Goal: Navigation & Orientation: Find specific page/section

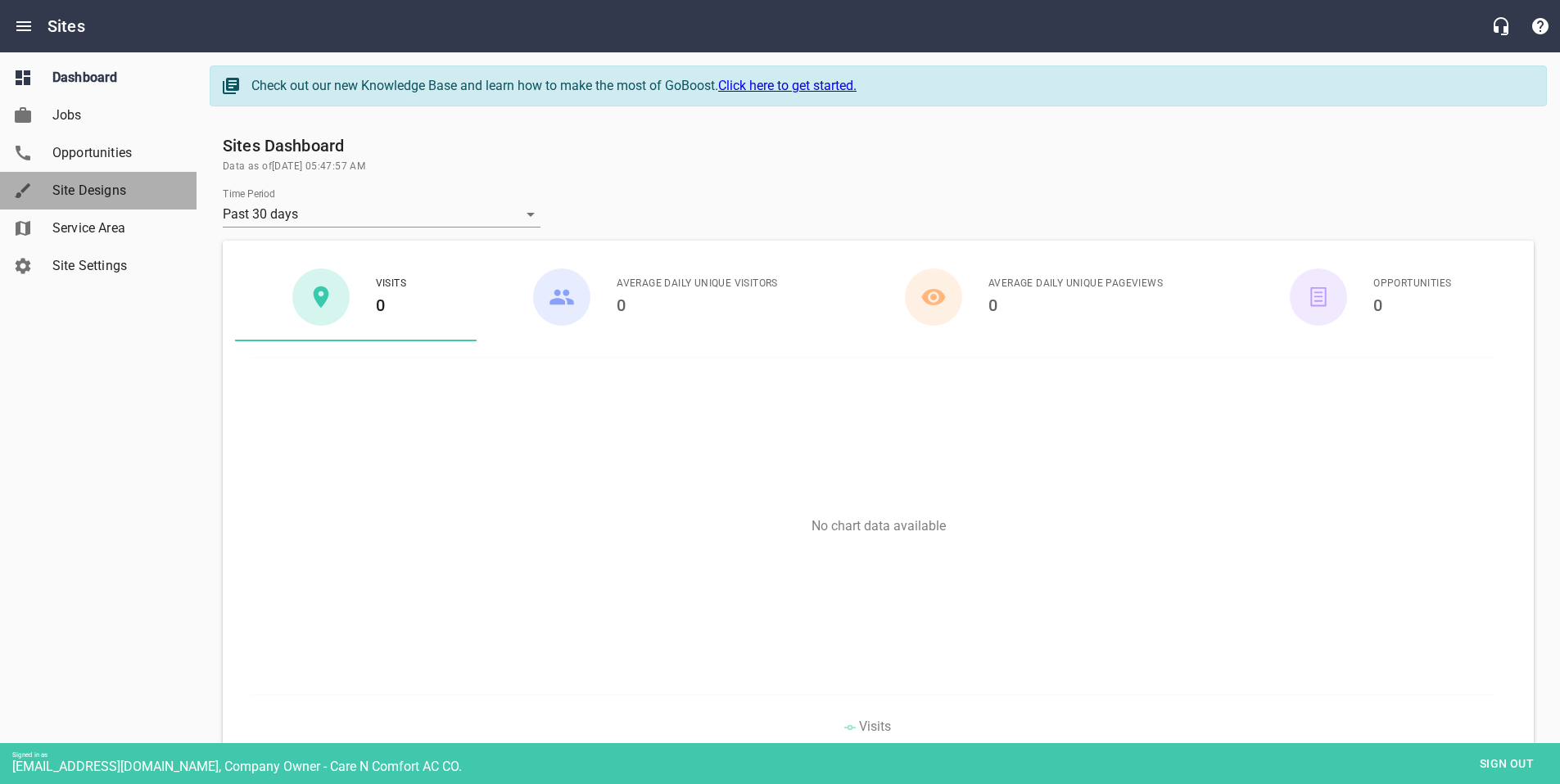
click at [96, 189] on span "Site Designs" at bounding box center [115, 190] width 124 height 20
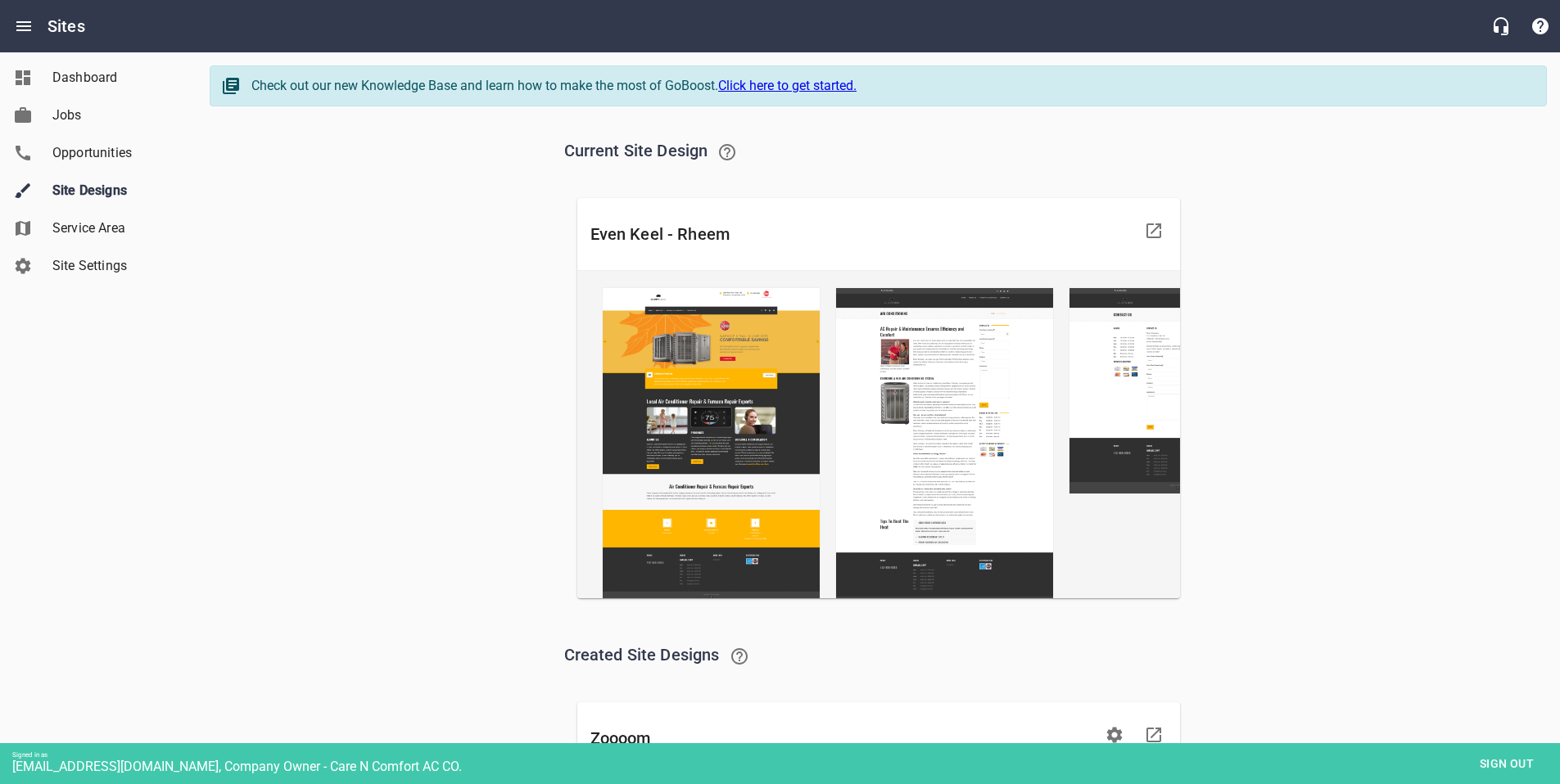
click at [1494, 764] on span "Sign out" at bounding box center [1506, 764] width 69 height 20
